Goal: Information Seeking & Learning: Check status

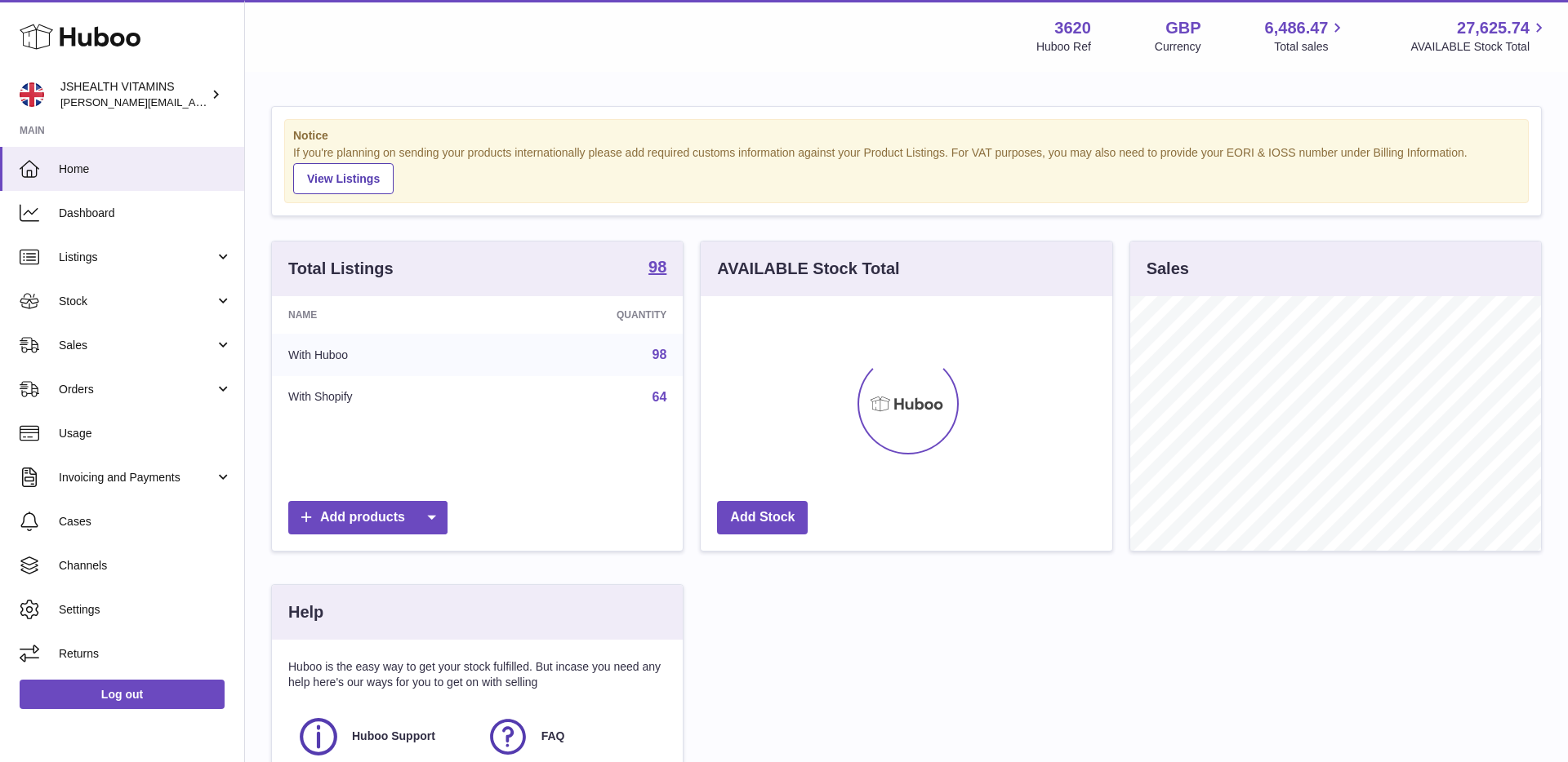
scroll to position [254, 412]
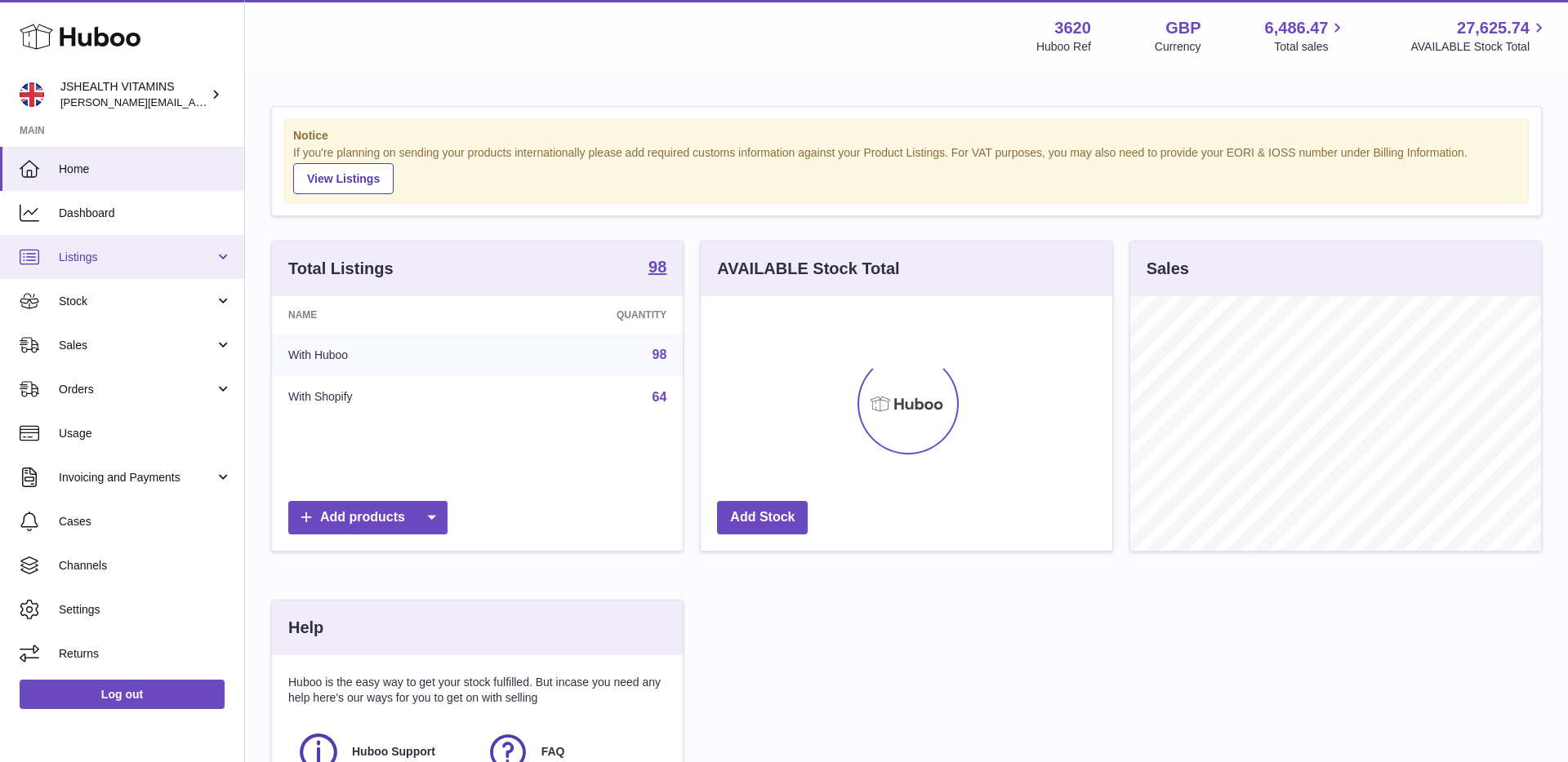
click at [95, 263] on span "Listings" at bounding box center [137, 257] width 156 height 15
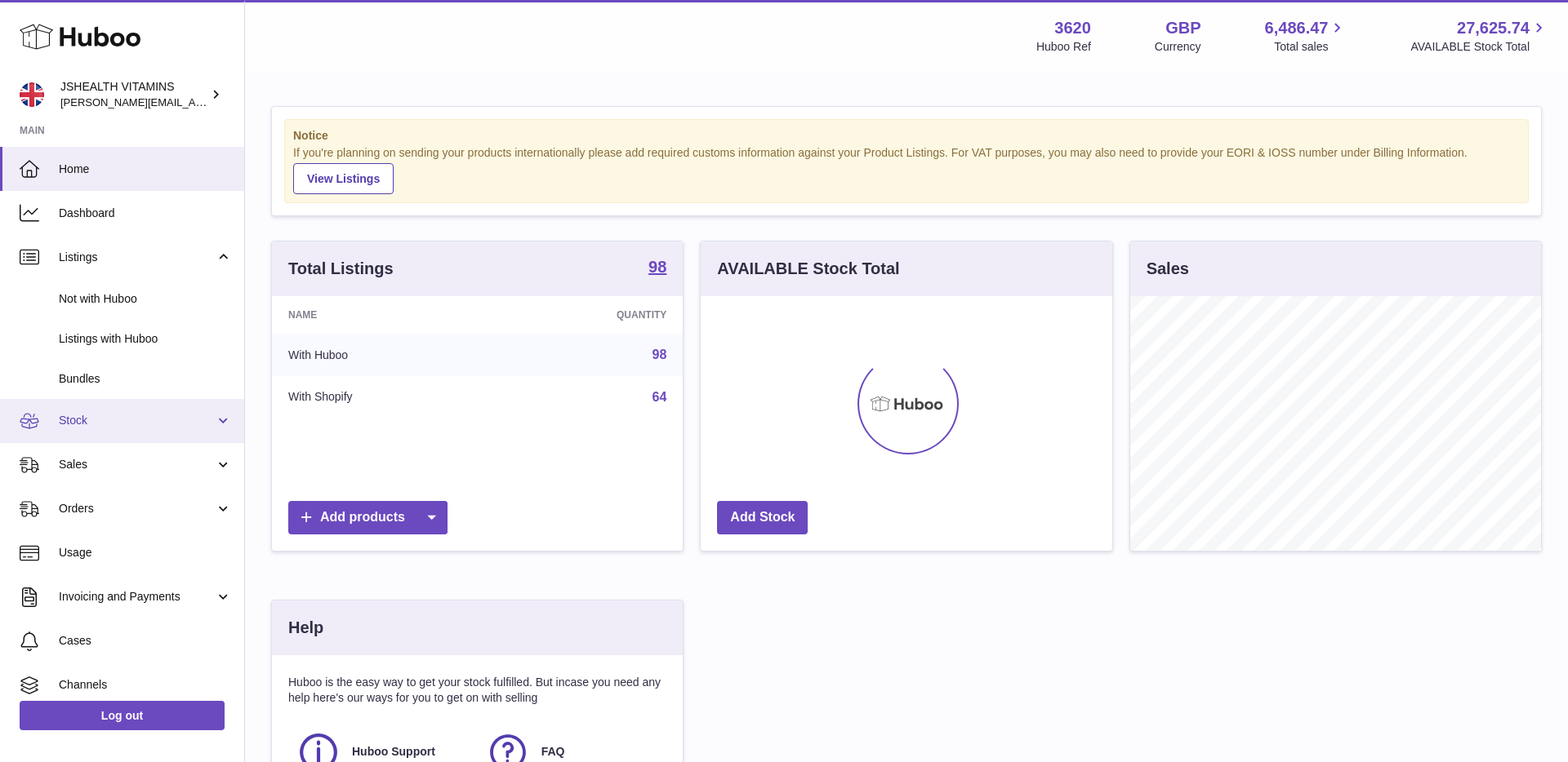
click at [116, 425] on span "Stock" at bounding box center [137, 420] width 156 height 15
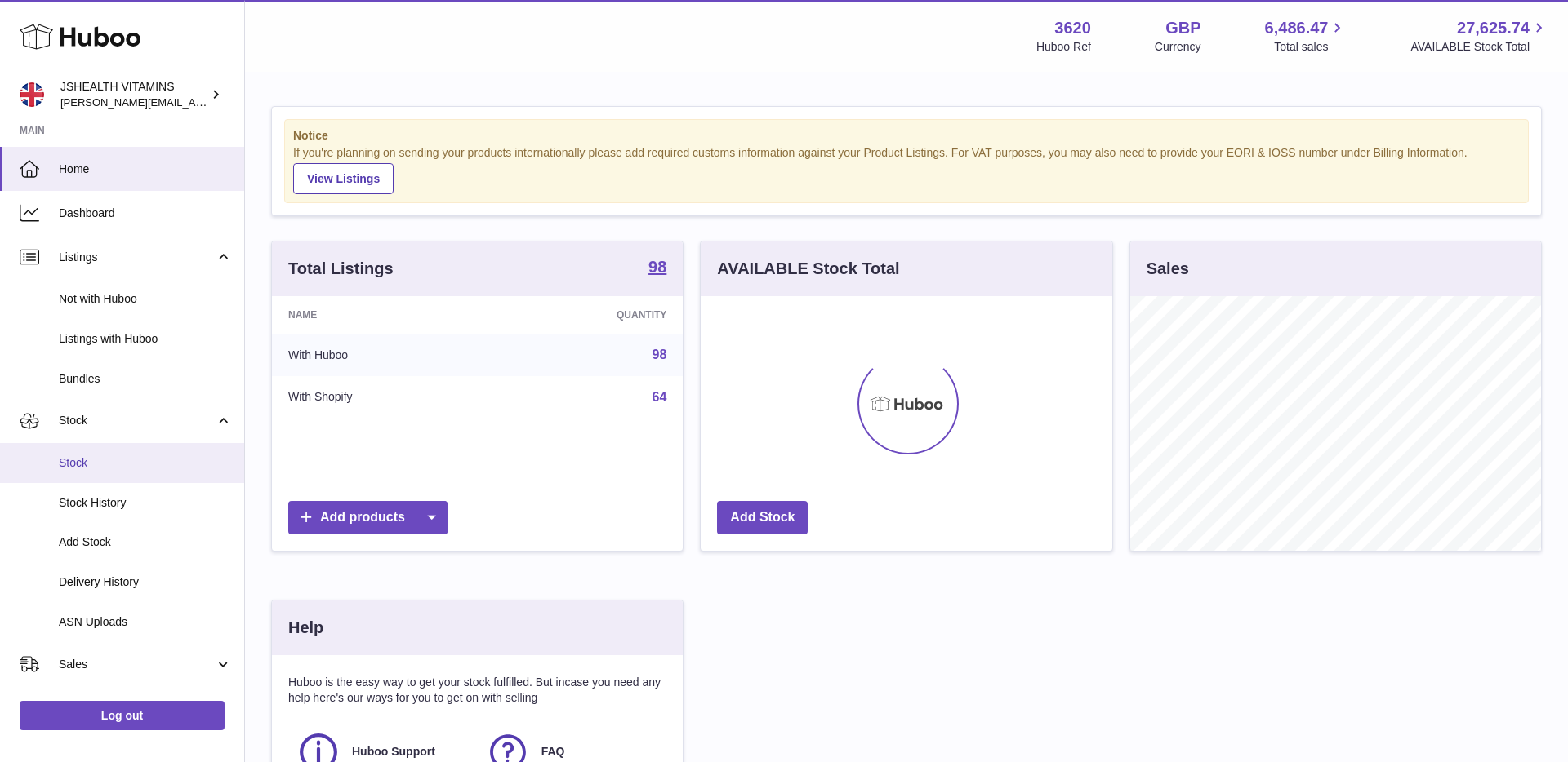
click at [112, 460] on span "Stock" at bounding box center [145, 462] width 173 height 15
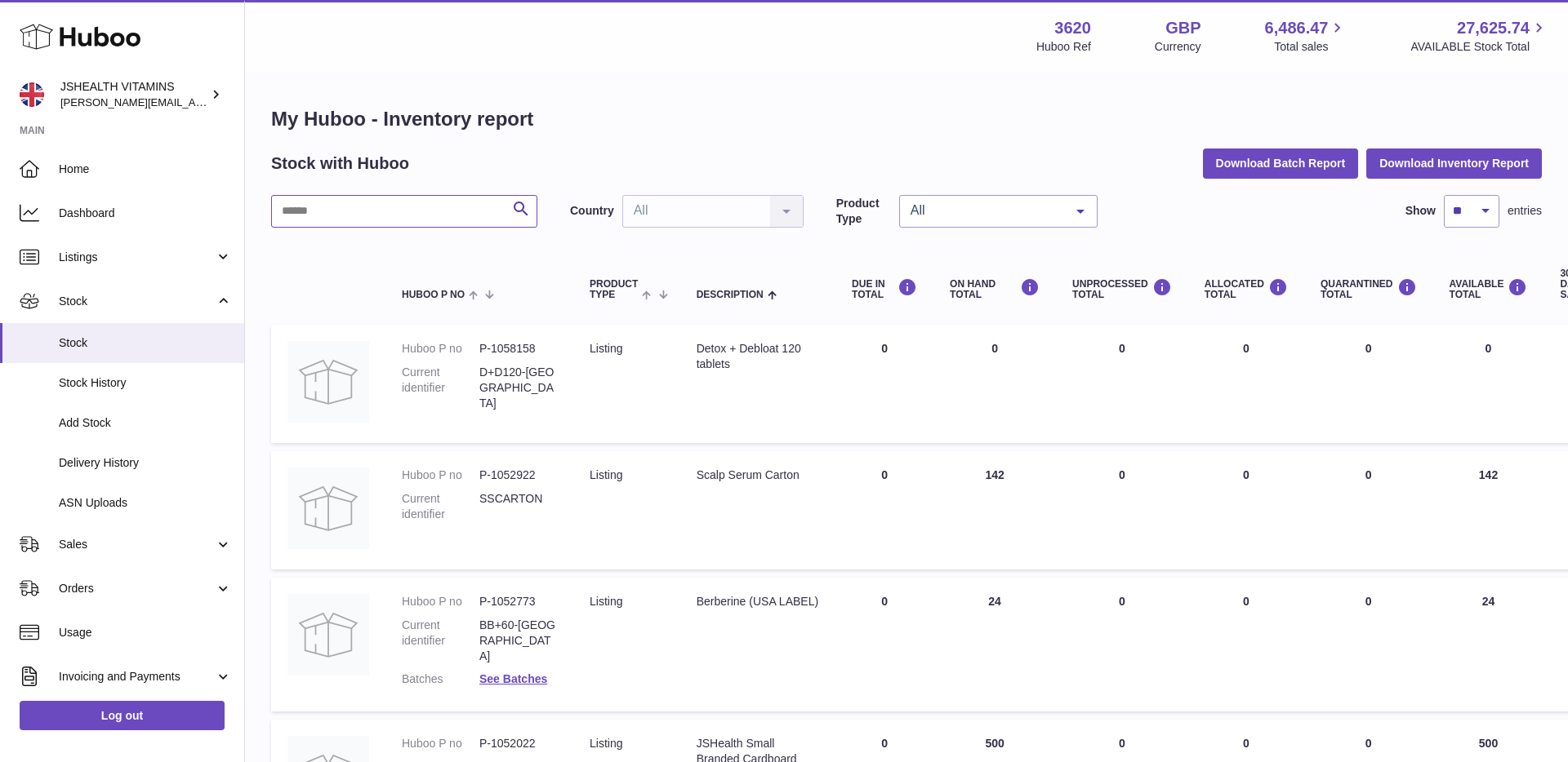
click at [358, 219] on input "text" at bounding box center [404, 212] width 266 height 33
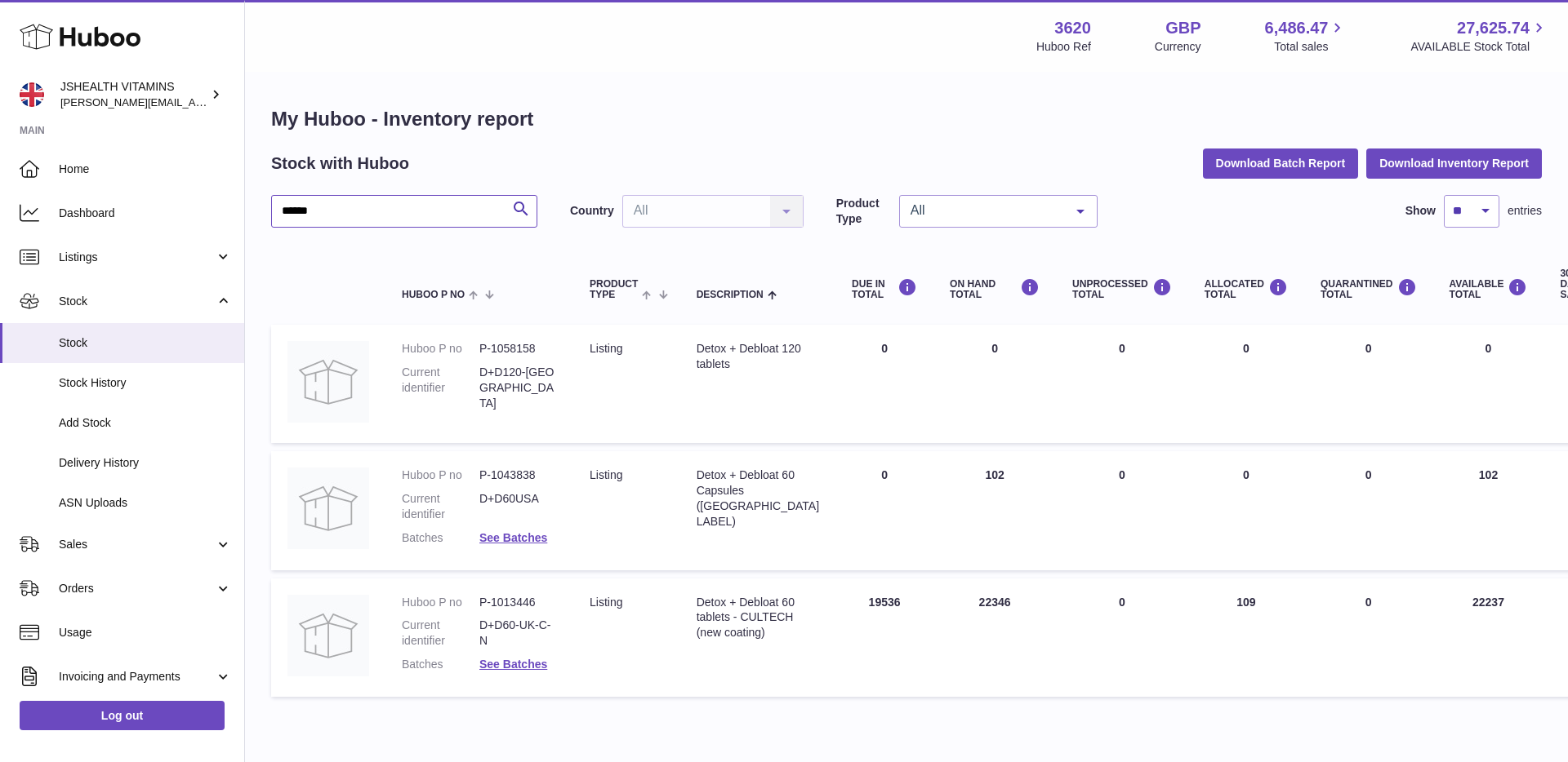
scroll to position [71, 0]
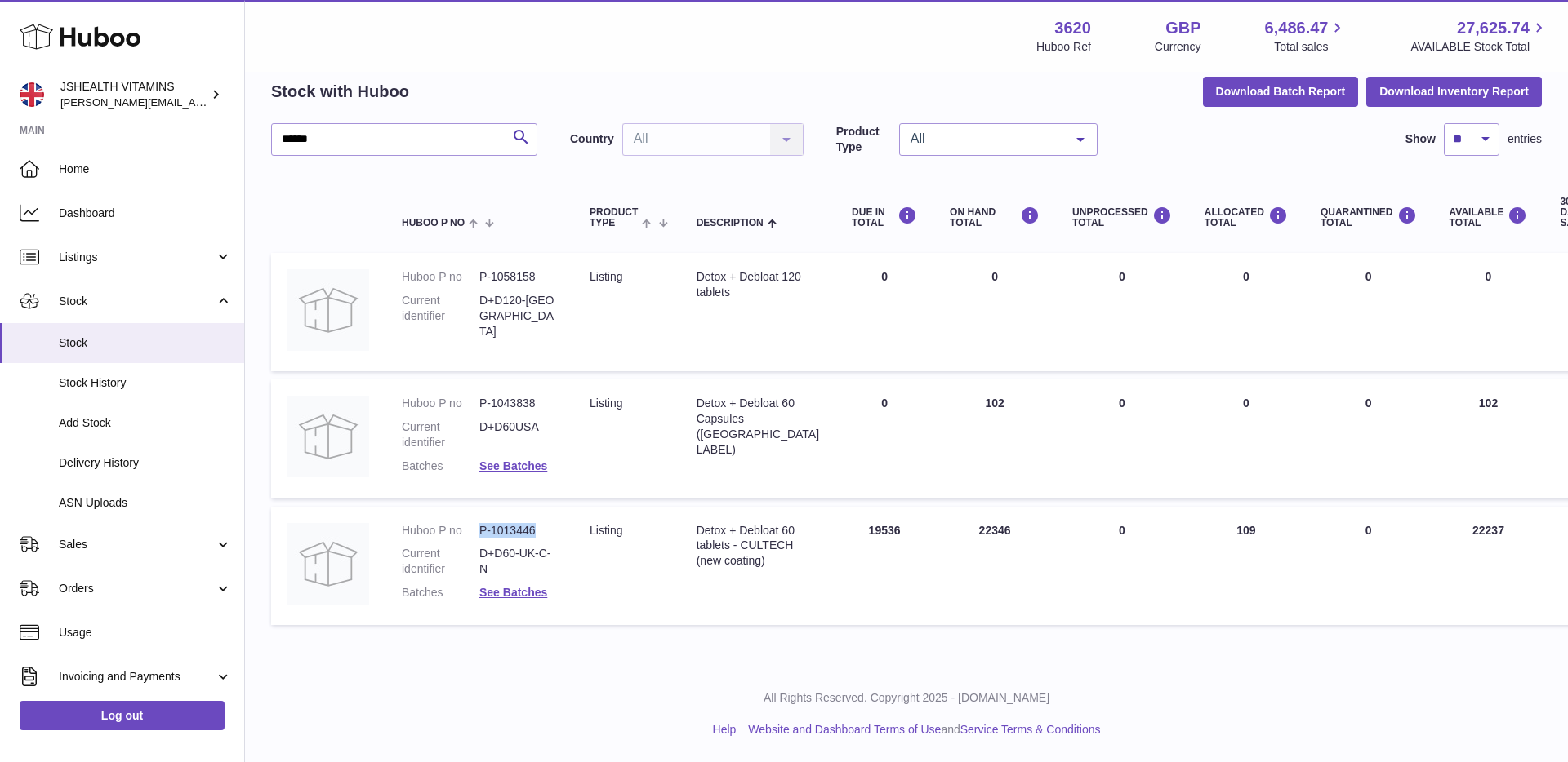
drag, startPoint x: 505, startPoint y: 530, endPoint x: 479, endPoint y: 531, distance: 26.0
click at [479, 531] on dd "P-1013446" at bounding box center [518, 530] width 78 height 15
copy dd "P-1013446"
click at [512, 592] on link "See Batches" at bounding box center [512, 593] width 68 height 13
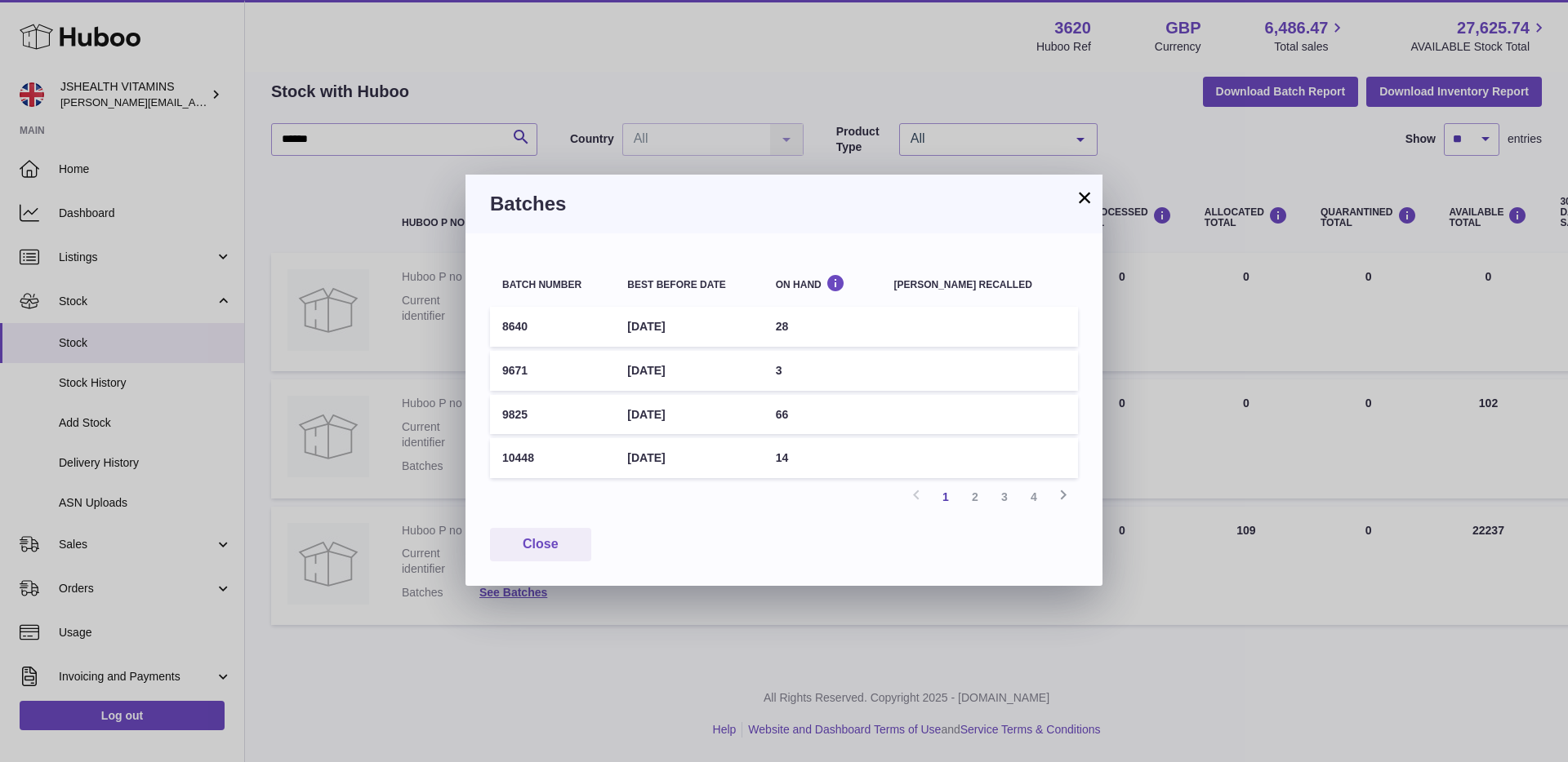
drag, startPoint x: 503, startPoint y: 462, endPoint x: 806, endPoint y: 428, distance: 304.9
click at [721, 462] on tr "10448 [DATE] 14" at bounding box center [783, 458] width 588 height 40
copy tr "10448 [DATE]"
drag, startPoint x: 1080, startPoint y: 198, endPoint x: 1071, endPoint y: 200, distance: 9.2
click at [1078, 199] on button "×" at bounding box center [1085, 197] width 20 height 20
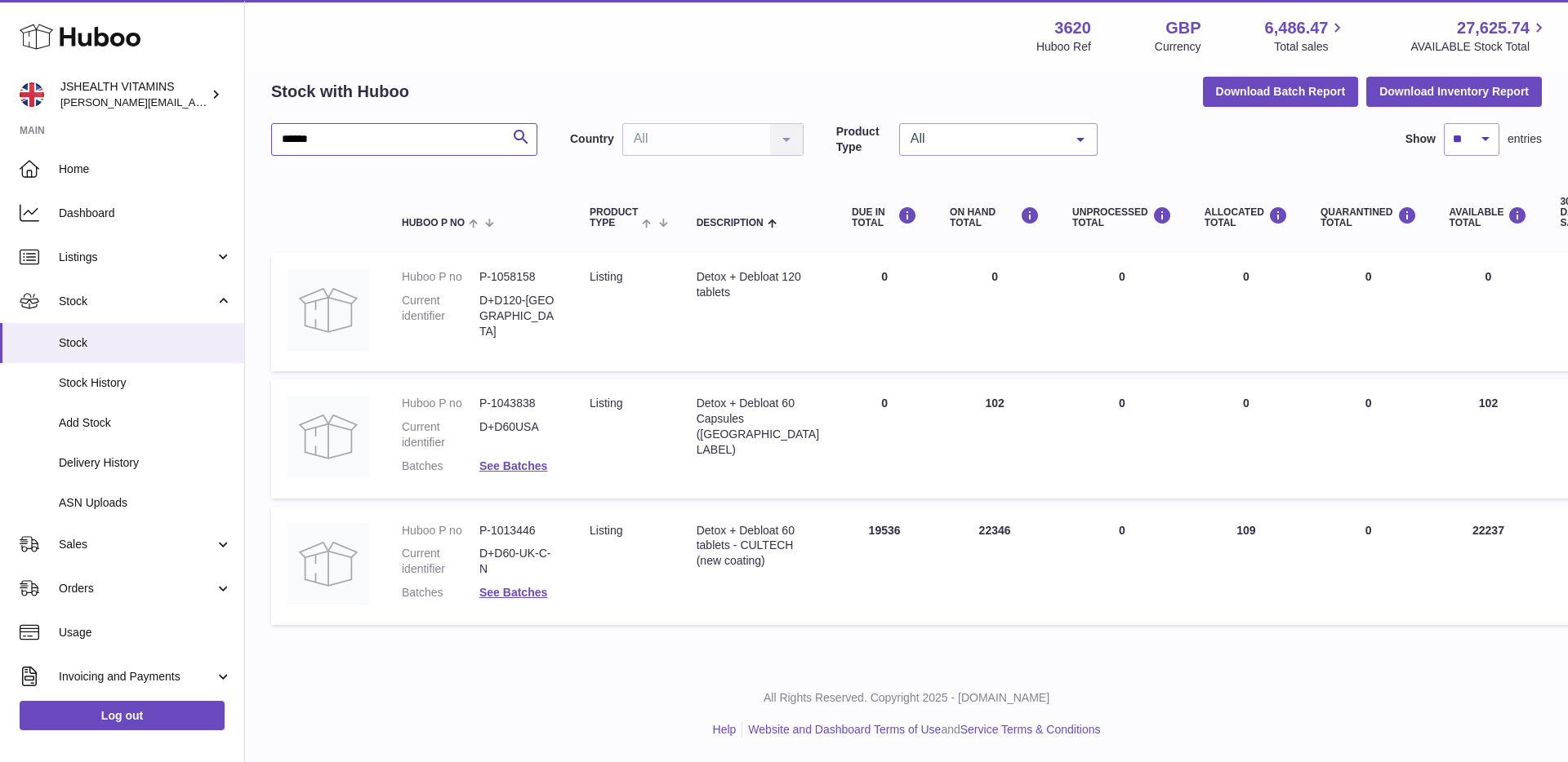
drag, startPoint x: 288, startPoint y: 139, endPoint x: 268, endPoint y: 140, distance: 20.0
click at [268, 140] on div "My Huboo - Inventory report Stock with Huboo Download Batch Report Download Inv…" at bounding box center [906, 334] width 1323 height 664
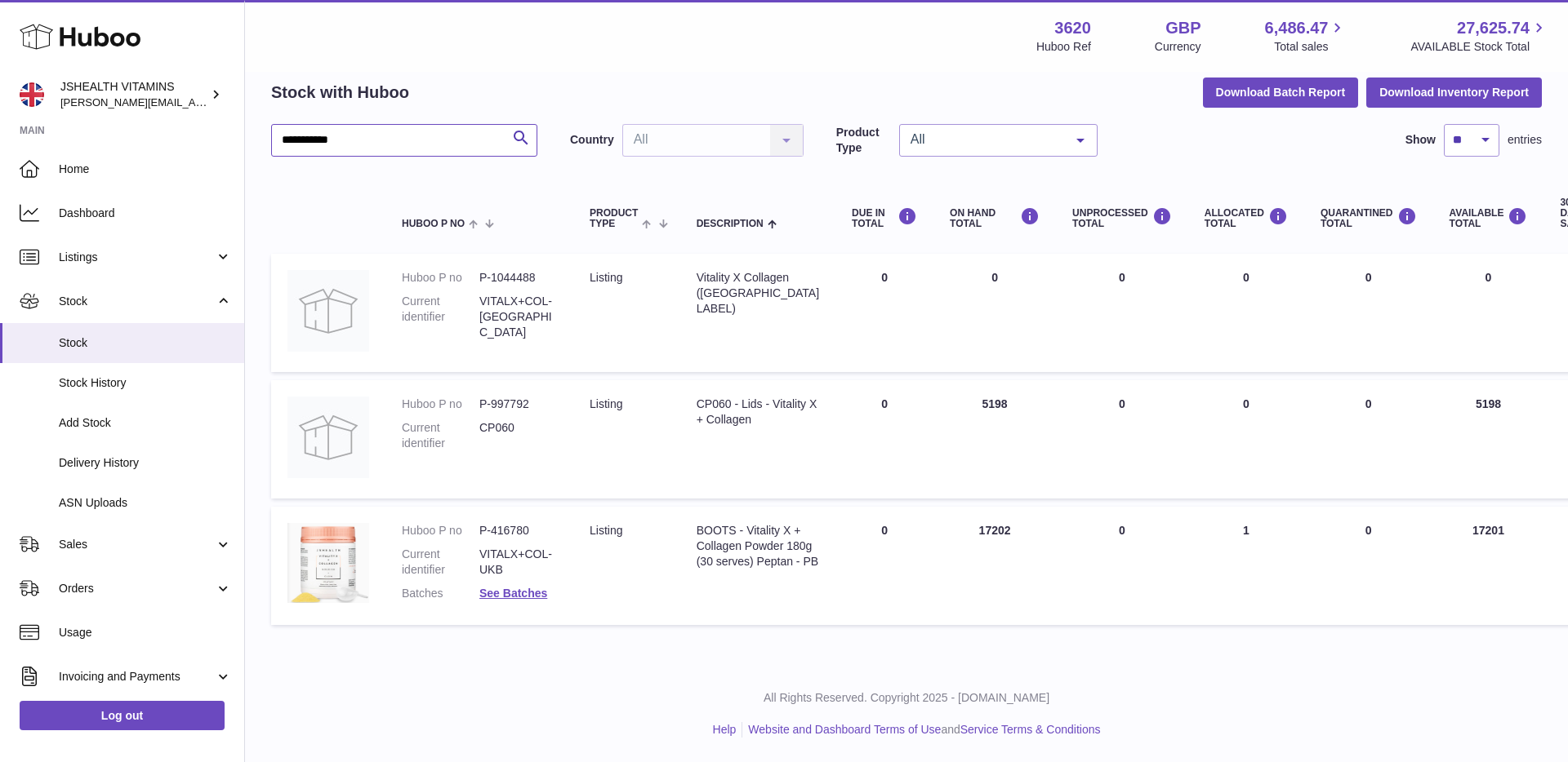
scroll to position [78, 0]
type input "**********"
drag, startPoint x: 530, startPoint y: 526, endPoint x: 470, endPoint y: 525, distance: 60.0
click at [469, 525] on dl "Huboo P no P-416780 Current identifier VITALX+COL-UKB Batches See Batches" at bounding box center [479, 567] width 155 height 87
click at [513, 586] on link "See Batches" at bounding box center [512, 593] width 68 height 13
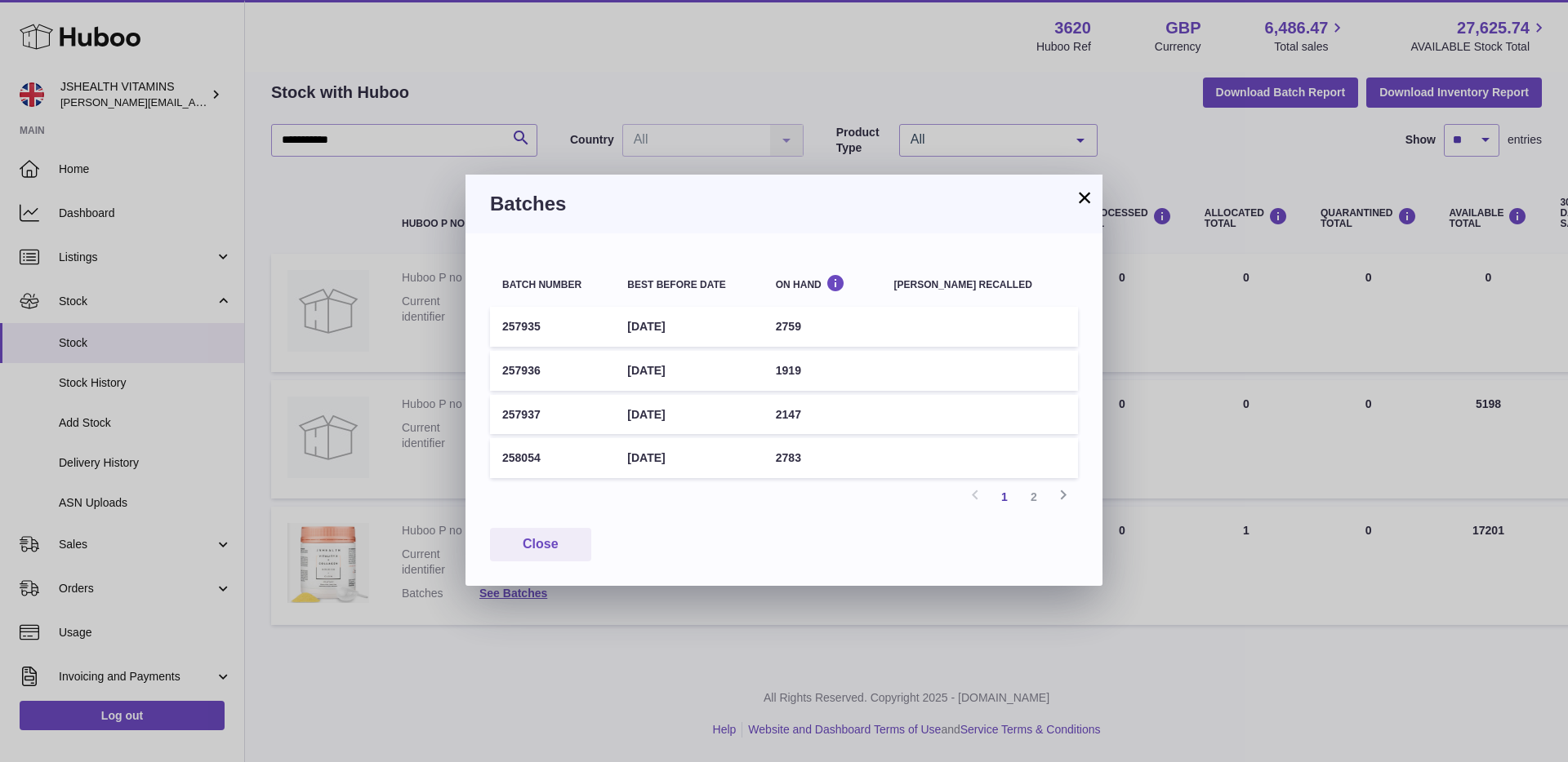
drag, startPoint x: 495, startPoint y: 454, endPoint x: 725, endPoint y: 457, distance: 230.0
click at [725, 457] on tr "258054 [DATE] 2783" at bounding box center [783, 458] width 588 height 40
copy tr "258054 [DATE]"
drag, startPoint x: 726, startPoint y: 415, endPoint x: 502, endPoint y: 419, distance: 224.0
click at [502, 419] on tr "257937 [DATE] 2147" at bounding box center [783, 414] width 588 height 40
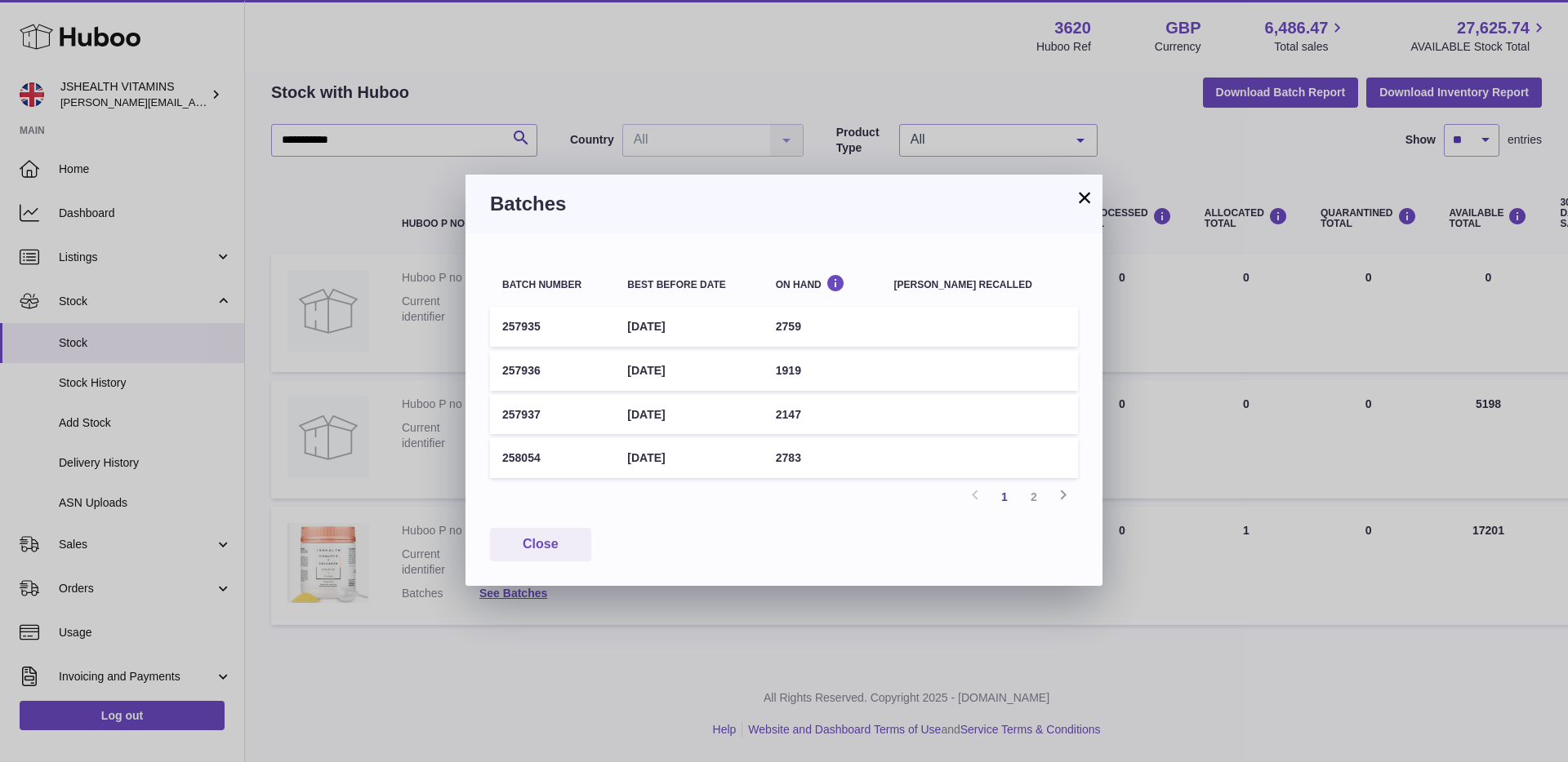
copy tr "257937 [DATE]"
click at [1068, 197] on h3 "Batches" at bounding box center [783, 204] width 588 height 26
click at [1076, 197] on button "×" at bounding box center [1085, 197] width 20 height 20
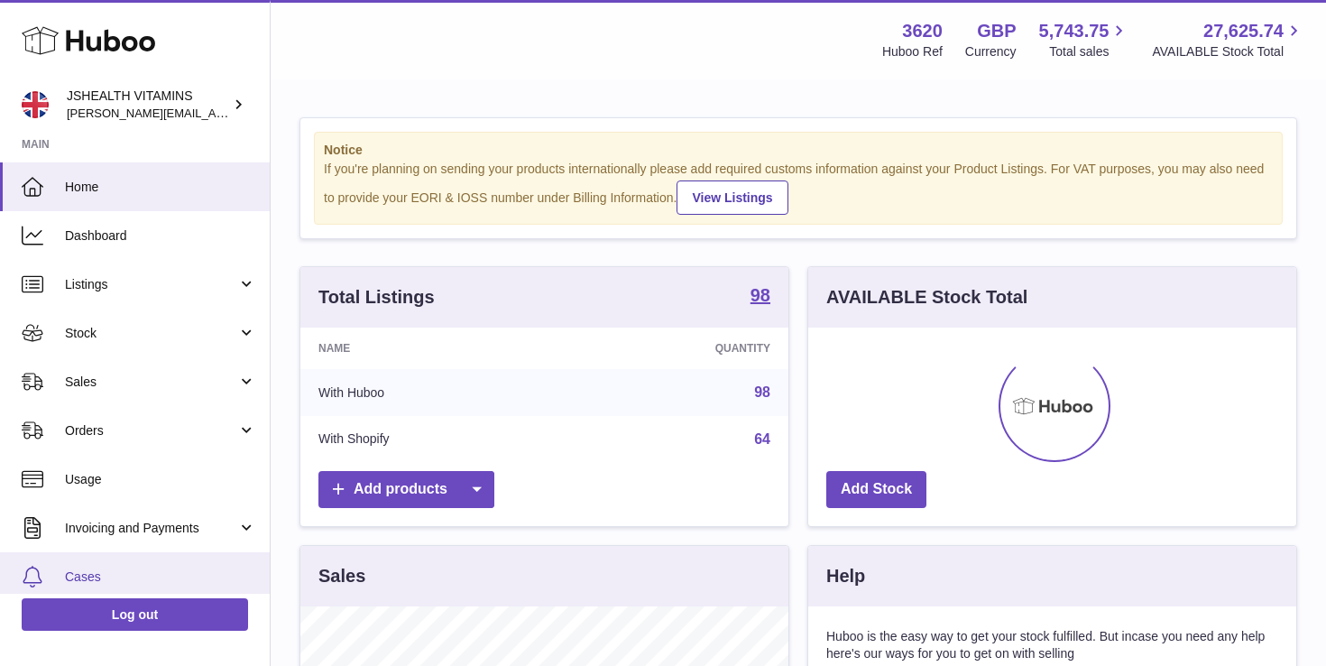
scroll to position [281, 488]
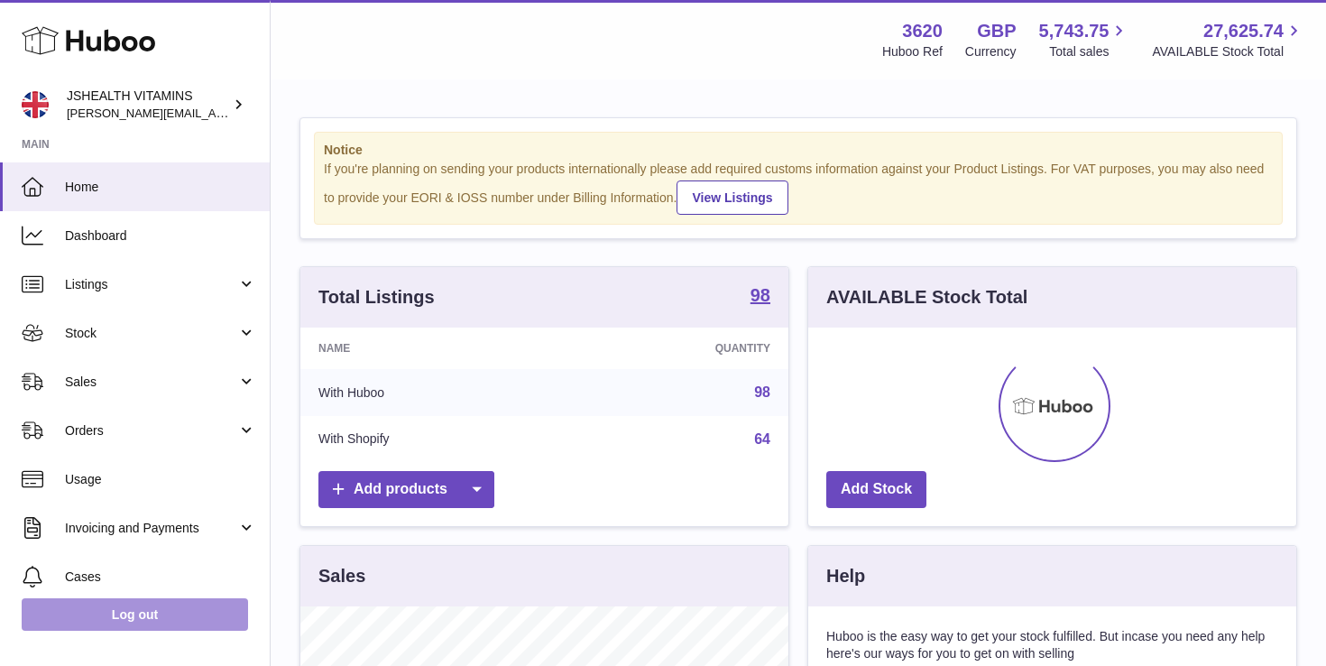
click at [133, 618] on link "Log out" at bounding box center [135, 614] width 226 height 32
